Goal: Information Seeking & Learning: Learn about a topic

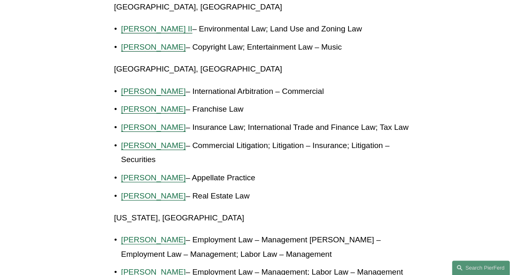
scroll to position [1282, 0]
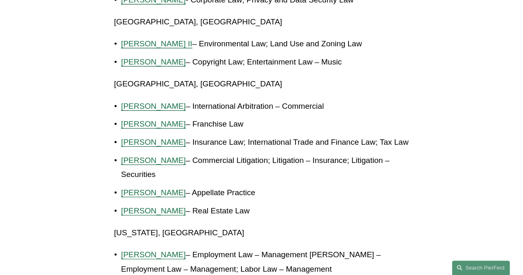
drag, startPoint x: 197, startPoint y: 95, endPoint x: 337, endPoint y: 88, distance: 139.5
click at [337, 99] on p "Tiffany N. Compres – International Arbitration – Commercial" at bounding box center [265, 106] width 288 height 14
copy p "International Arbitration – Commercial"
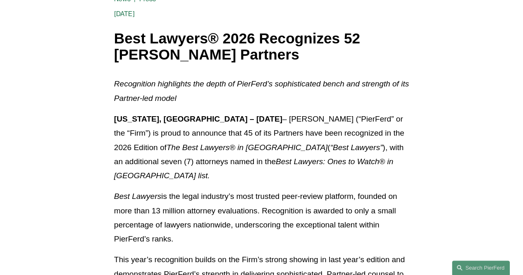
scroll to position [165, 0]
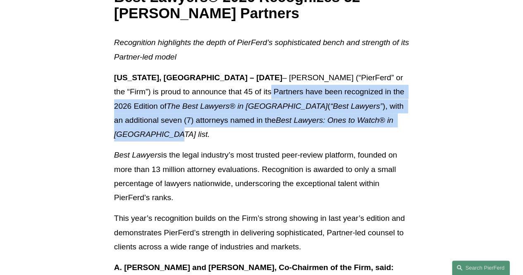
drag, startPoint x: 231, startPoint y: 91, endPoint x: 407, endPoint y: 118, distance: 178.7
click at [407, 118] on p "New York, NY – August 21, 2025 – Pierson Ferdinand LLP (“PierFerd” or the “Firm…" at bounding box center [261, 106] width 295 height 71
copy p "45 of its Partners have been recognized in the 2026 Edition of The Best Lawyers…"
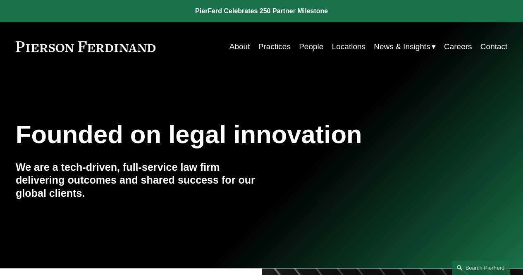
click at [0, 0] on span "Insights" at bounding box center [0, 0] width 0 height 0
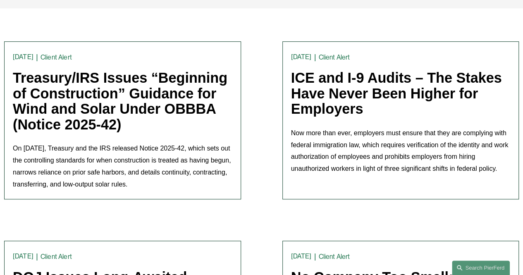
scroll to position [207, 0]
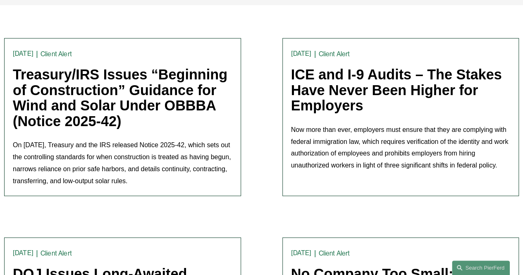
drag, startPoint x: 9, startPoint y: 73, endPoint x: 141, endPoint y: 119, distance: 140.0
click at [141, 119] on article "Client Alert Trevor Rubin 8/18/25 Client Alert Trevor Rubin 8/18/25 Treasury/IR…" at bounding box center [122, 117] width 237 height 158
copy link "Treasury/IRS Issues “Beginning of Construction” Guidance for Wind and Solar Und…"
drag, startPoint x: 13, startPoint y: 147, endPoint x: 195, endPoint y: 182, distance: 185.3
click at [195, 182] on p "On August 15th, Treasury and the IRS released Notice 2025-42, which sets out th…" at bounding box center [123, 163] width 220 height 48
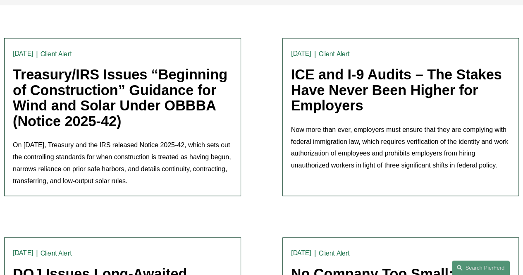
copy p "On August 15th, Treasury and the IRS released Notice 2025-42, which sets out th…"
drag, startPoint x: 288, startPoint y: 75, endPoint x: 371, endPoint y: 112, distance: 91.4
click at [371, 112] on article "Client Alert Trevor Rubin 8/15/25 Client Alert Trevor Rubin 8/15/25 ICE and I-9…" at bounding box center [400, 117] width 237 height 158
copy link "ICE and I-9 Audits – The Stakes Have Never Been Higher for Employers"
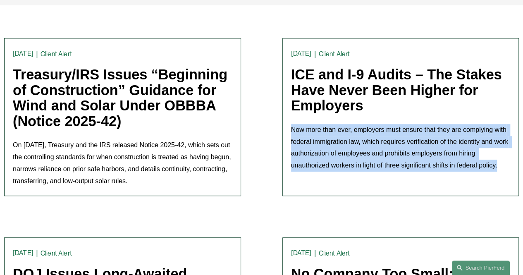
drag, startPoint x: 286, startPoint y: 131, endPoint x: 508, endPoint y: 164, distance: 224.5
click at [508, 164] on article "Client Alert Trevor Rubin 8/15/25 Client Alert Trevor Rubin 8/15/25 ICE and I-9…" at bounding box center [400, 117] width 237 height 158
copy p "Now more than ever, employers must ensure that they are complying with federal …"
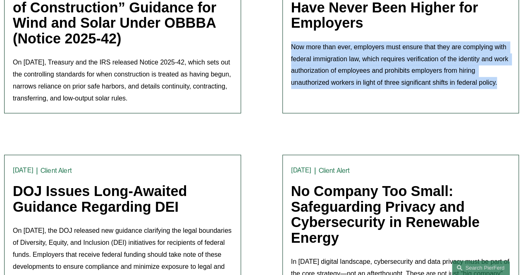
scroll to position [331, 0]
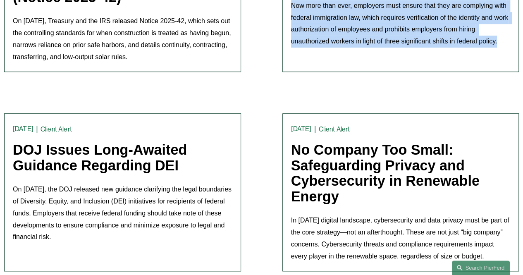
drag, startPoint x: 284, startPoint y: 152, endPoint x: 364, endPoint y: 195, distance: 90.8
click at [364, 195] on article "Client Alert Trevor Rubin 8/12/25 Client Alert Trevor Rubin 8/12/25 No Company …" at bounding box center [400, 192] width 237 height 158
copy link "No Company Too Small: Safeguarding Privacy and Cybersecurity in Renewable Energy"
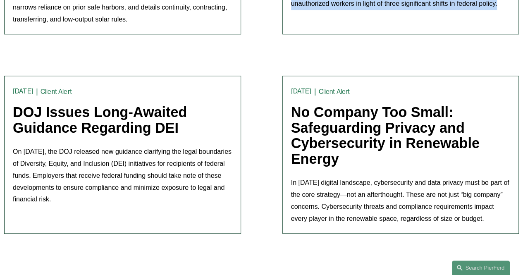
scroll to position [413, 0]
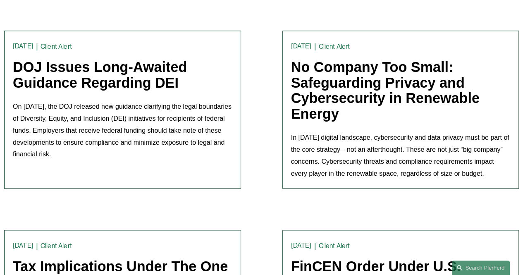
drag, startPoint x: 289, startPoint y: 138, endPoint x: 503, endPoint y: 180, distance: 217.8
click at [503, 180] on article "Client Alert Trevor Rubin 8/12/25 Client Alert Trevor Rubin 8/12/25 No Company …" at bounding box center [400, 110] width 237 height 158
copy p "In today’s digital landscape, cybersecurity and data privacy must be part of th…"
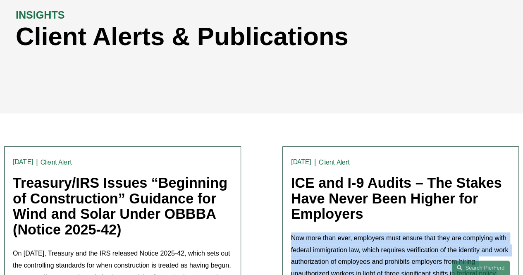
scroll to position [124, 0]
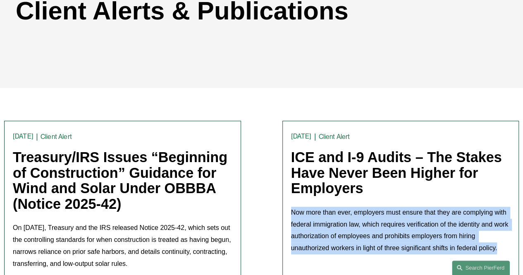
click at [121, 160] on link "Treasury/IRS Issues “Beginning of Construction” Guidance for Wind and Solar Und…" at bounding box center [120, 180] width 215 height 62
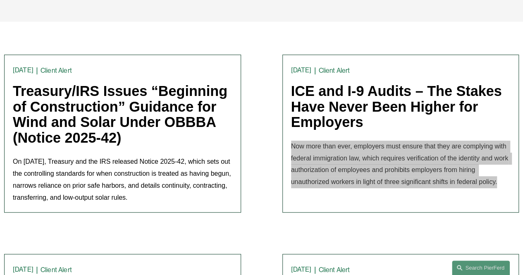
scroll to position [248, 0]
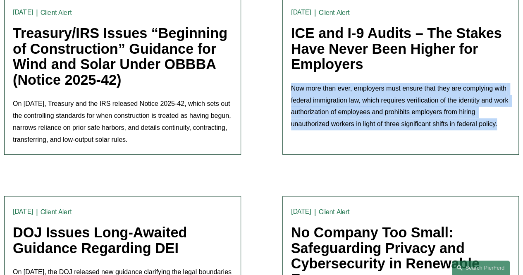
click at [390, 38] on link "ICE and I-9 Audits – The Stakes Have Never Been Higher for Employers" at bounding box center [396, 48] width 211 height 47
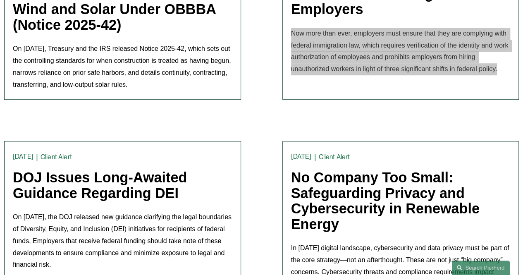
scroll to position [372, 0]
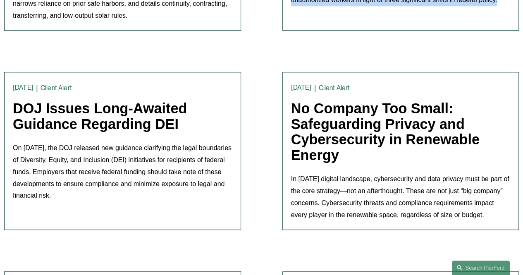
click at [397, 106] on link "No Company Too Small: Safeguarding Privacy and Cybersecurity in Renewable Energy" at bounding box center [385, 131] width 189 height 62
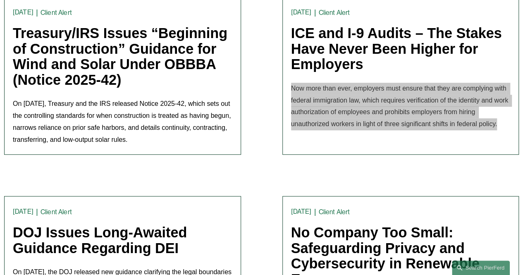
scroll to position [207, 0]
